Goal: Transaction & Acquisition: Subscribe to service/newsletter

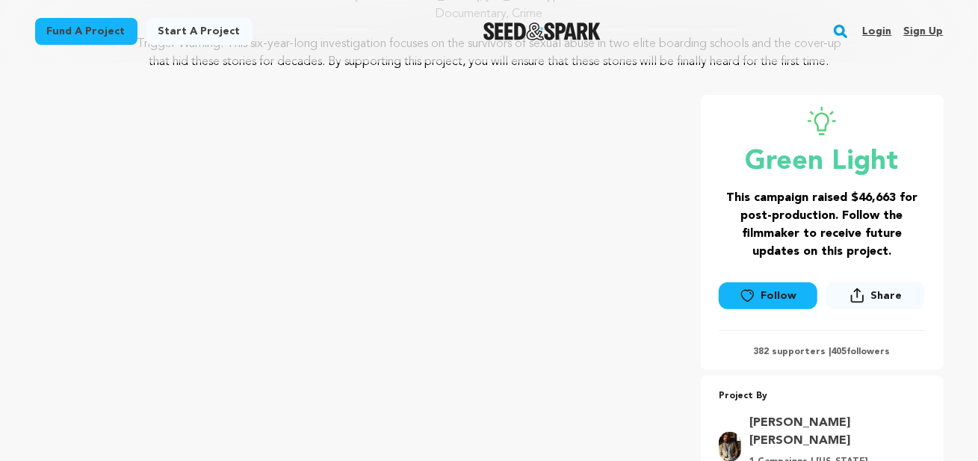
scroll to position [224, 0]
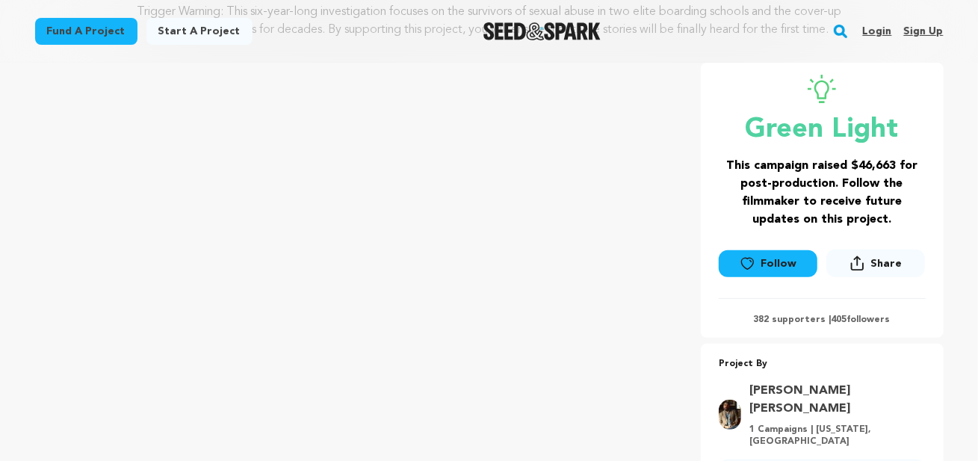
click at [762, 266] on link "Follow" at bounding box center [768, 263] width 99 height 27
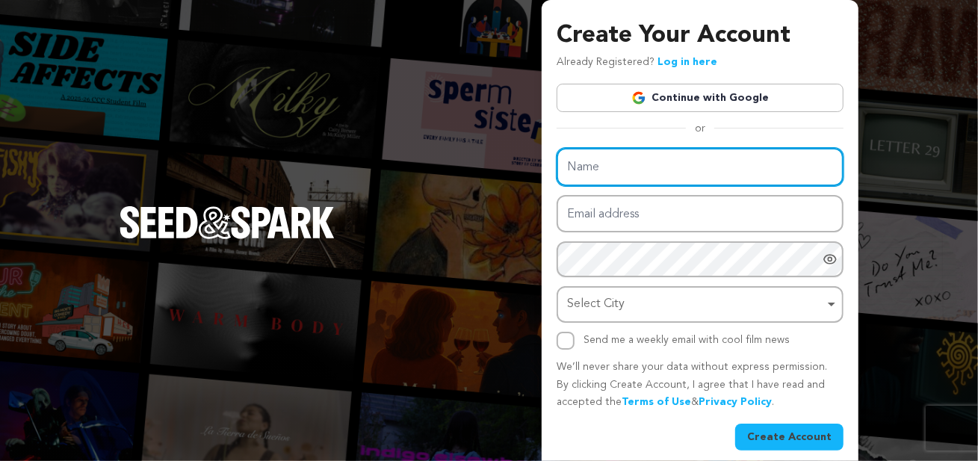
click at [658, 173] on input "Name" at bounding box center [700, 167] width 287 height 38
type input "Philip H Decallejon"
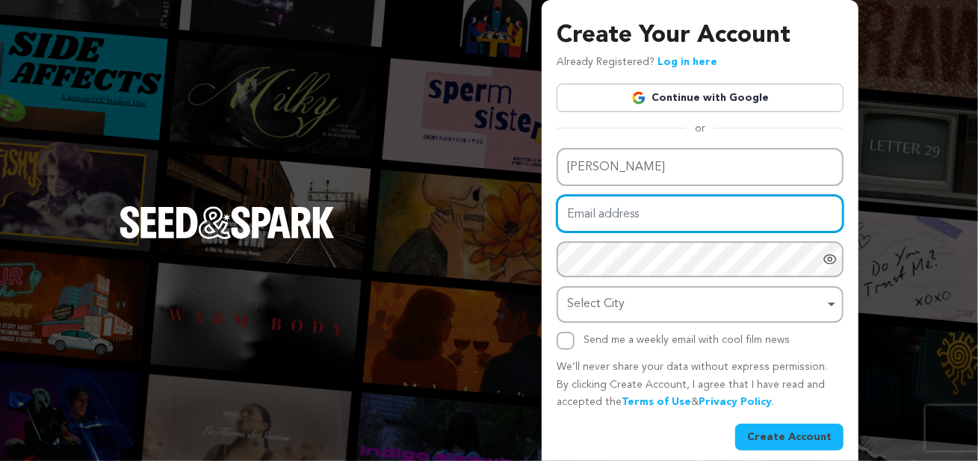
type input "pdc@f4ewo.com"
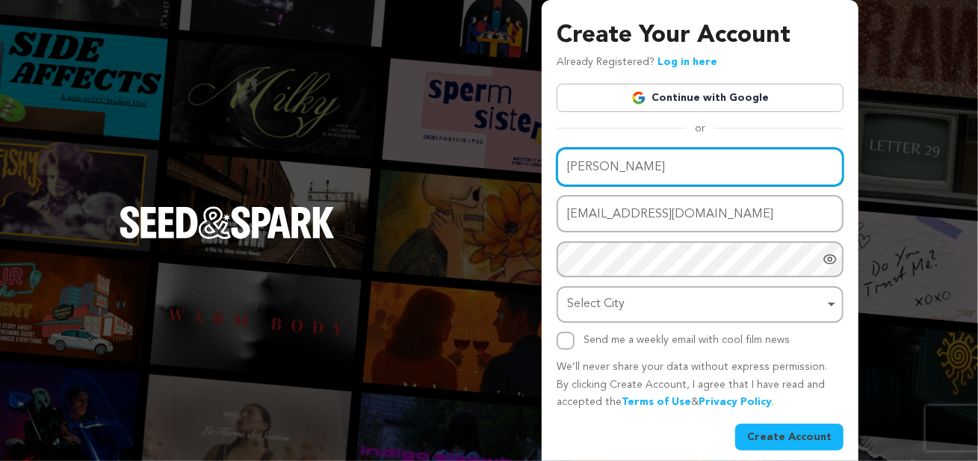
click at [643, 300] on div "Select City Remove item" at bounding box center [695, 305] width 257 height 22
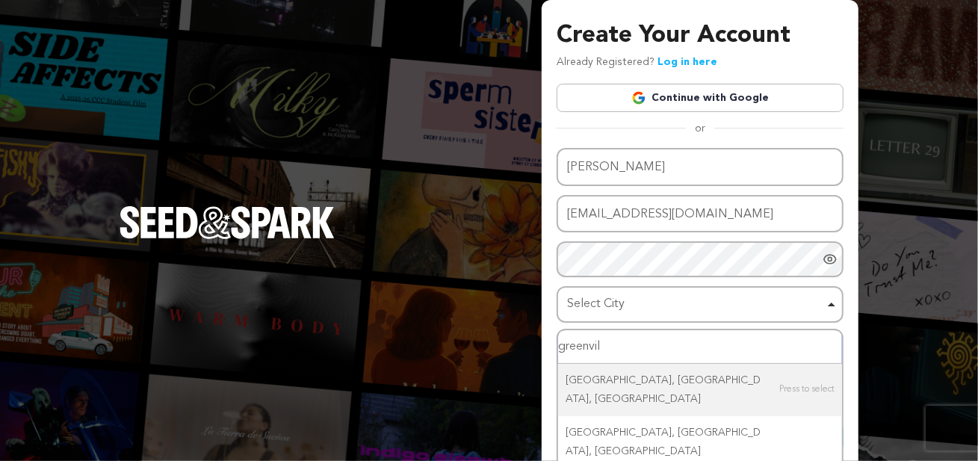
type input "greenvill"
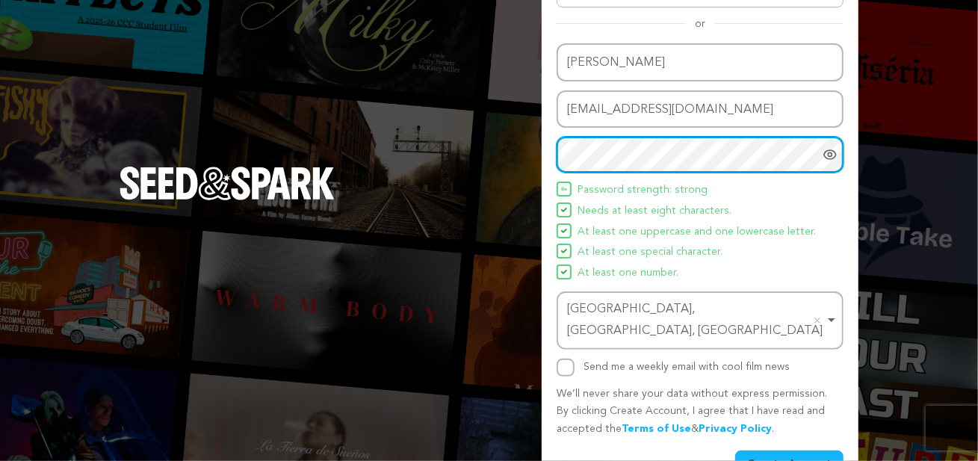
scroll to position [121, 0]
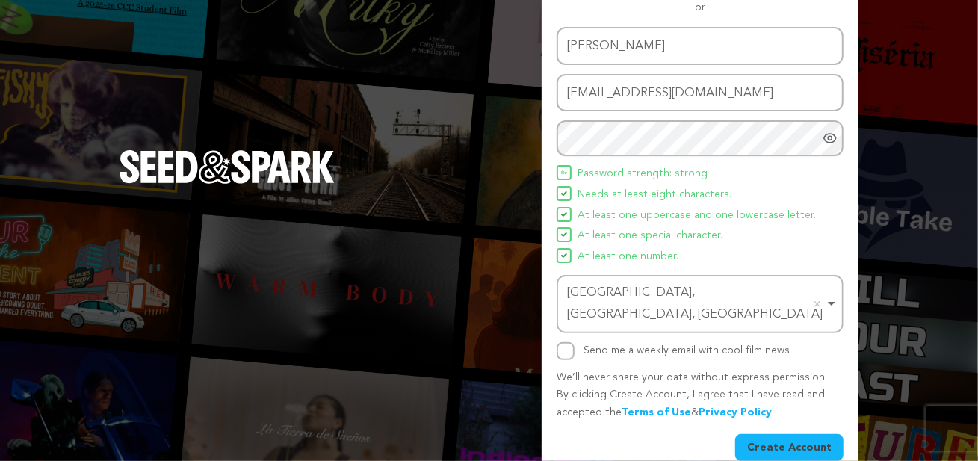
click at [808, 434] on button "Create Account" at bounding box center [789, 447] width 108 height 27
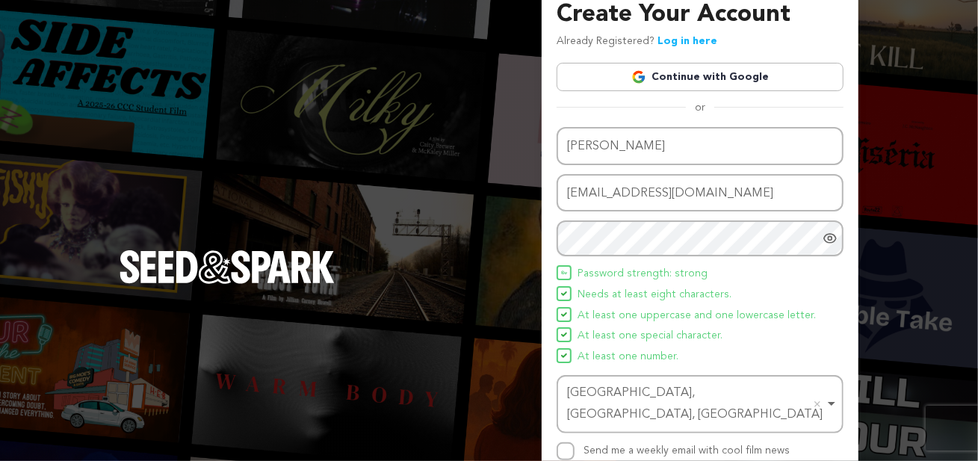
scroll to position [0, 0]
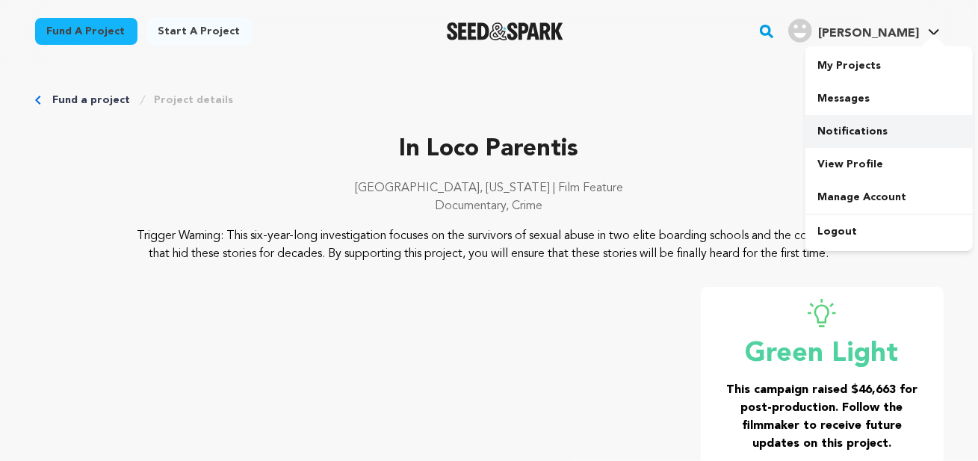
click at [859, 130] on link "Notifications" at bounding box center [888, 131] width 167 height 33
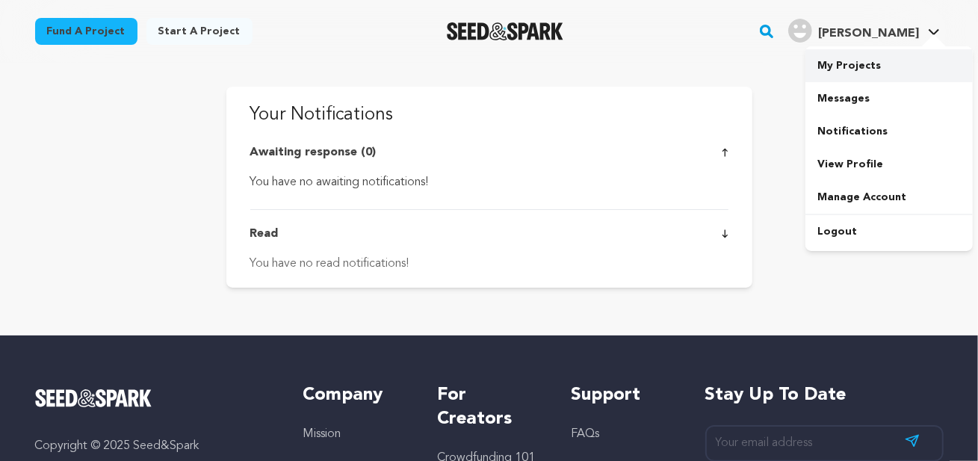
click at [853, 63] on link "My Projects" at bounding box center [888, 65] width 167 height 33
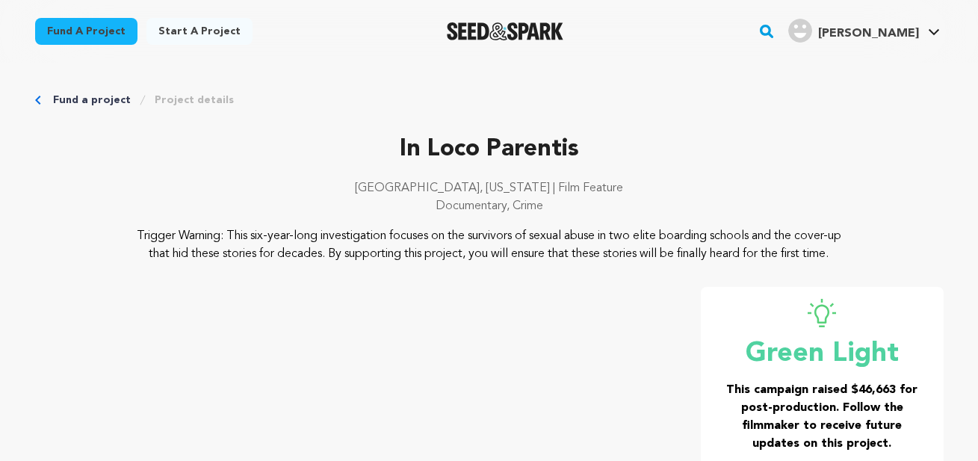
scroll to position [224, 0]
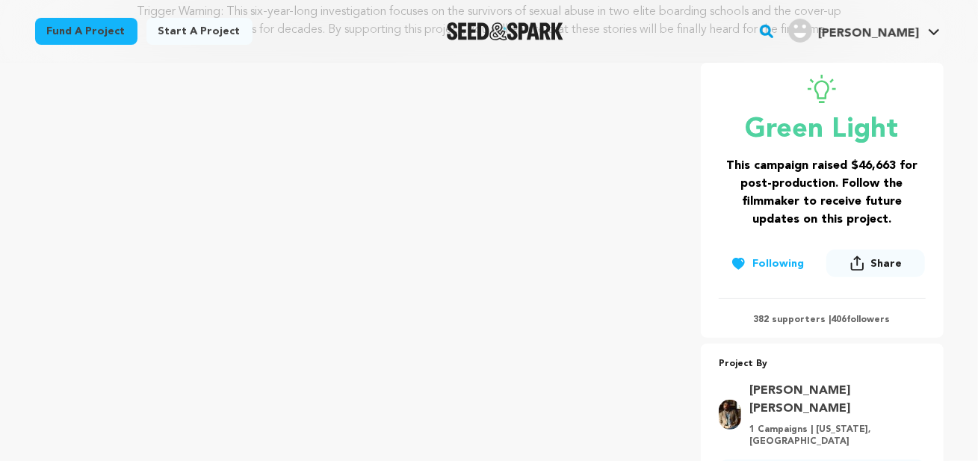
click at [793, 259] on button "Following" at bounding box center [767, 263] width 97 height 27
click at [793, 259] on button "Follow" at bounding box center [768, 263] width 99 height 27
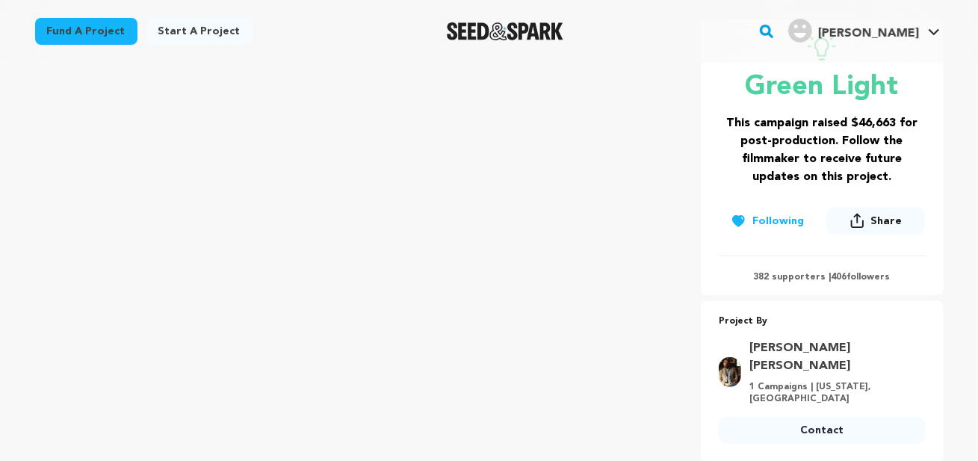
scroll to position [299, 0]
